Goal: Task Accomplishment & Management: Complete application form

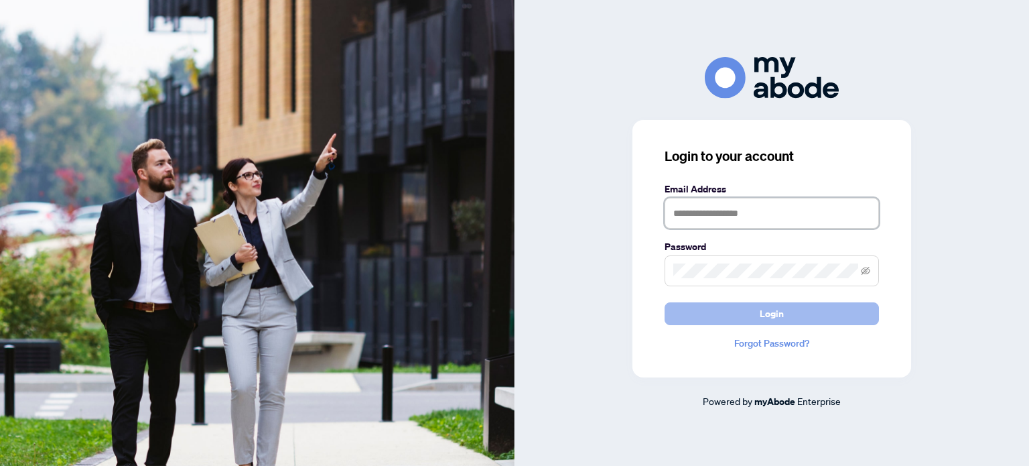
type input "**********"
click at [703, 311] on button "Login" at bounding box center [771, 313] width 214 height 23
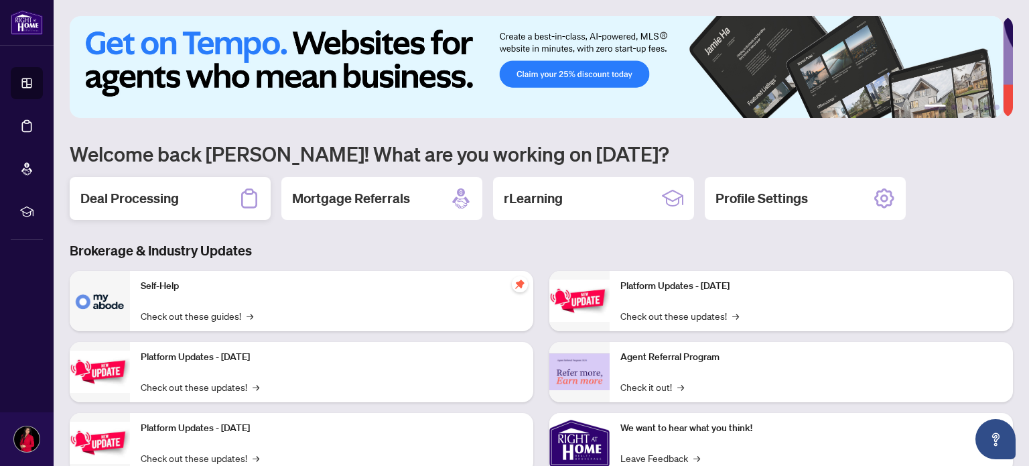
click at [157, 198] on h2 "Deal Processing" at bounding box center [129, 198] width 98 height 19
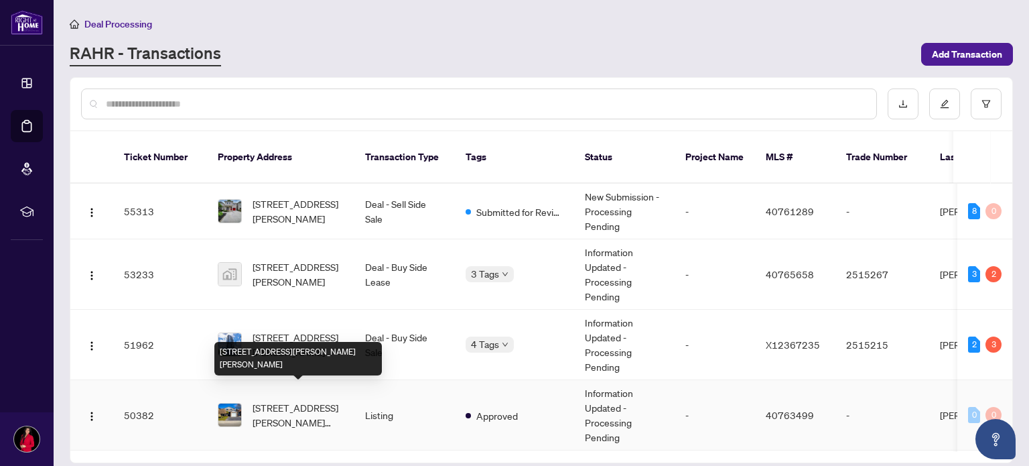
click at [279, 400] on span "[STREET_ADDRESS][PERSON_NAME][PERSON_NAME]" at bounding box center [298, 414] width 91 height 29
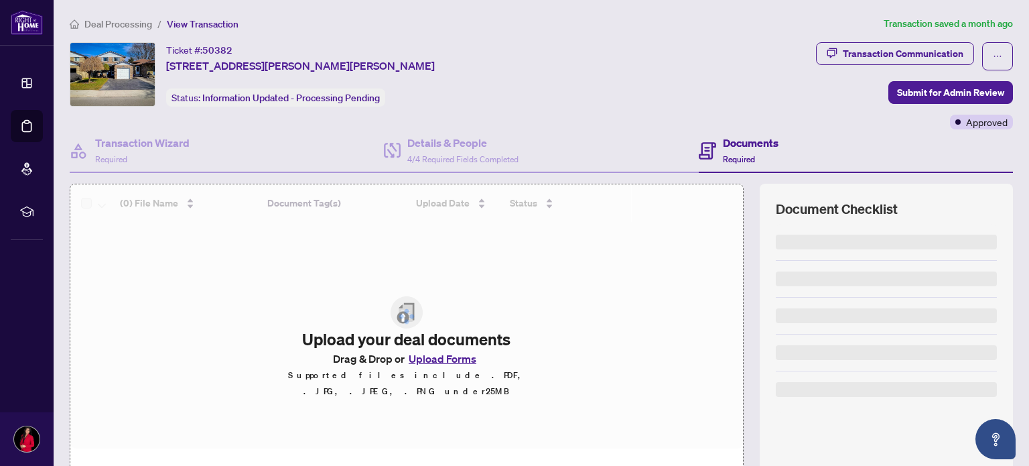
click at [439, 366] on div at bounding box center [406, 316] width 672 height 264
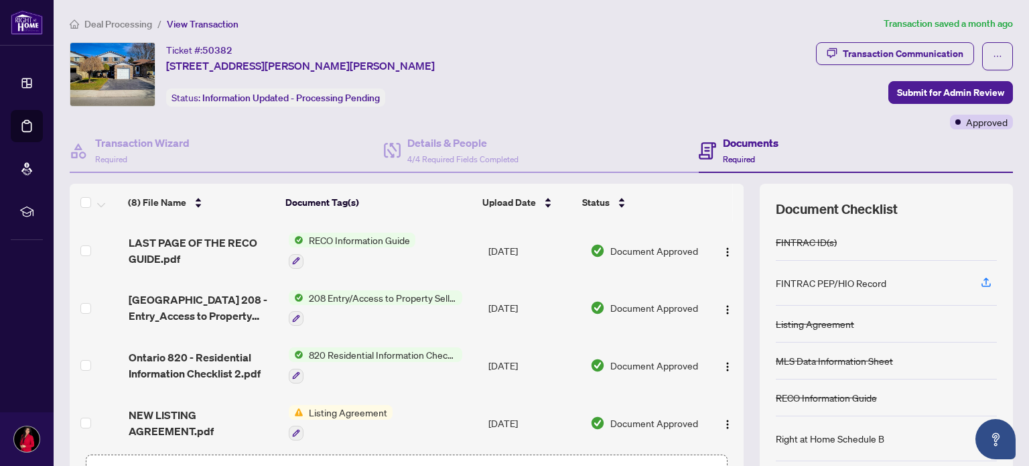
scroll to position [94, 0]
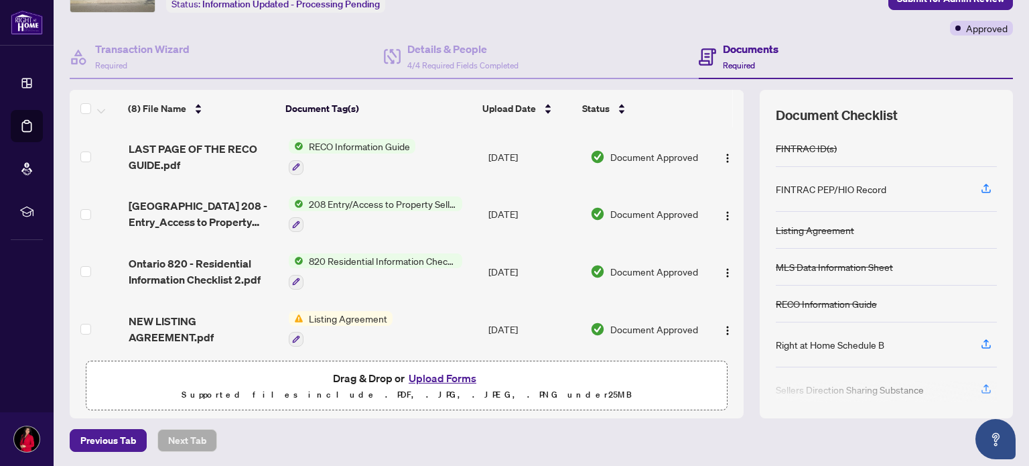
click at [431, 380] on button "Upload Forms" at bounding box center [443, 377] width 76 height 17
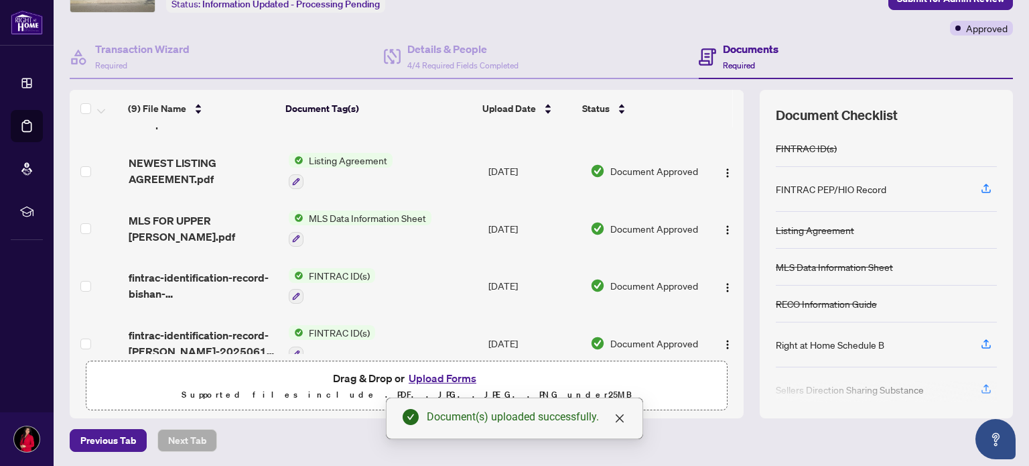
scroll to position [0, 0]
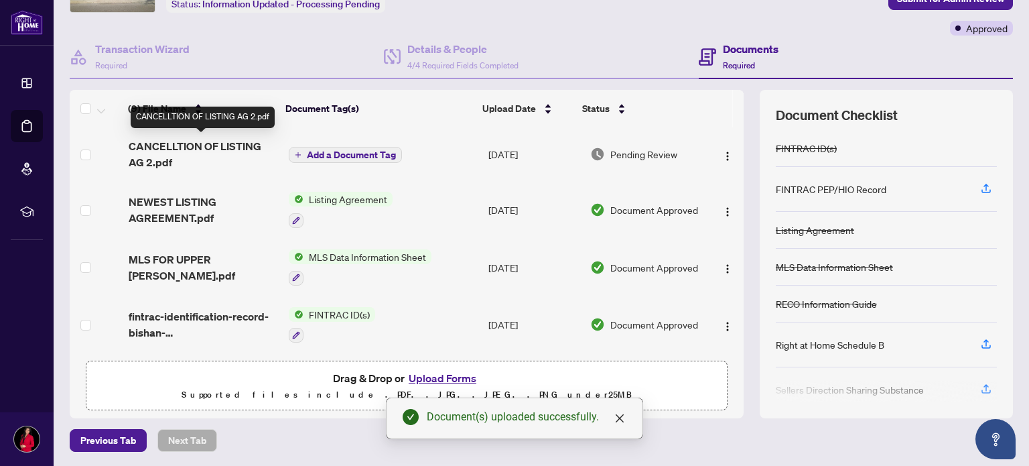
click at [222, 153] on span "CANCELLTION OF LISTING AG 2.pdf" at bounding box center [203, 154] width 149 height 32
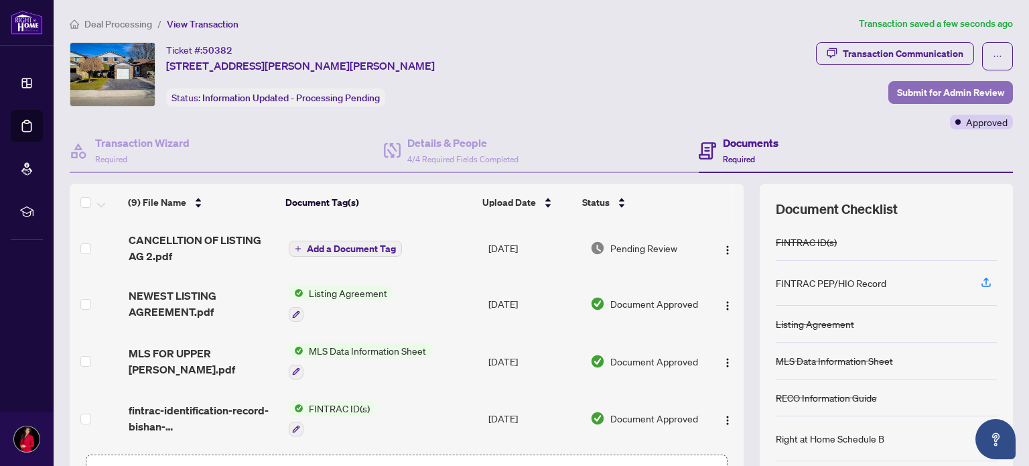
click at [922, 93] on span "Submit for Admin Review" at bounding box center [950, 92] width 107 height 21
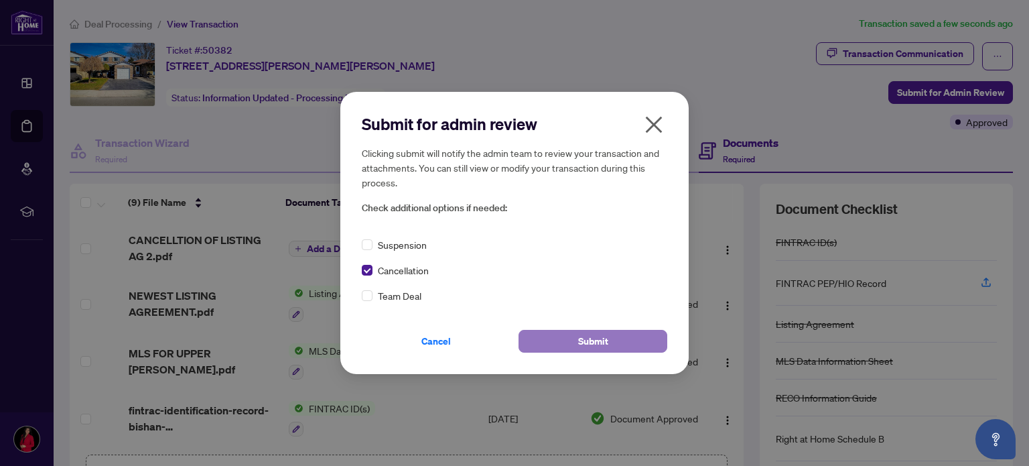
click at [583, 345] on span "Submit" at bounding box center [593, 340] width 30 height 21
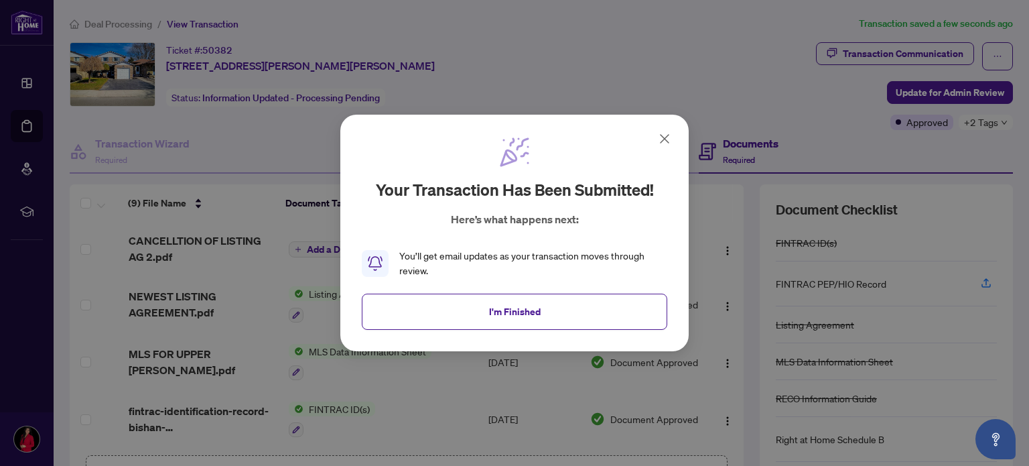
click at [664, 133] on icon at bounding box center [664, 139] width 16 height 16
